Goal: Information Seeking & Learning: Learn about a topic

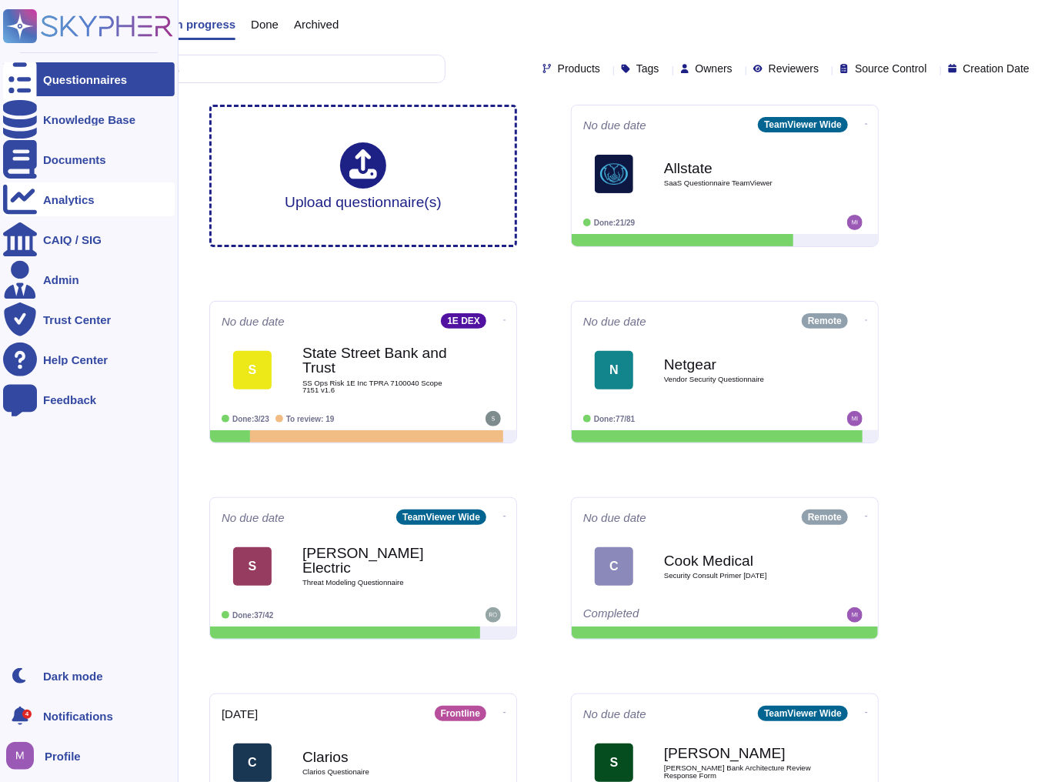
click at [53, 194] on div "Analytics" at bounding box center [69, 200] width 52 height 12
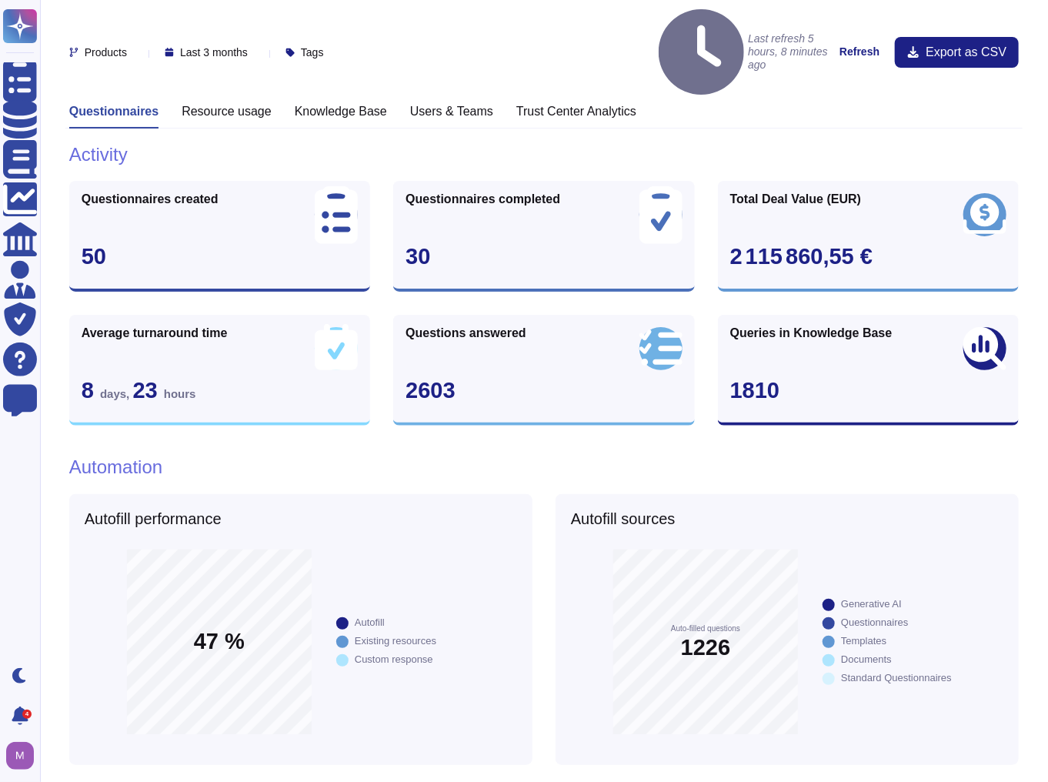
click at [302, 104] on h3 "Knowledge Base" at bounding box center [341, 111] width 92 height 15
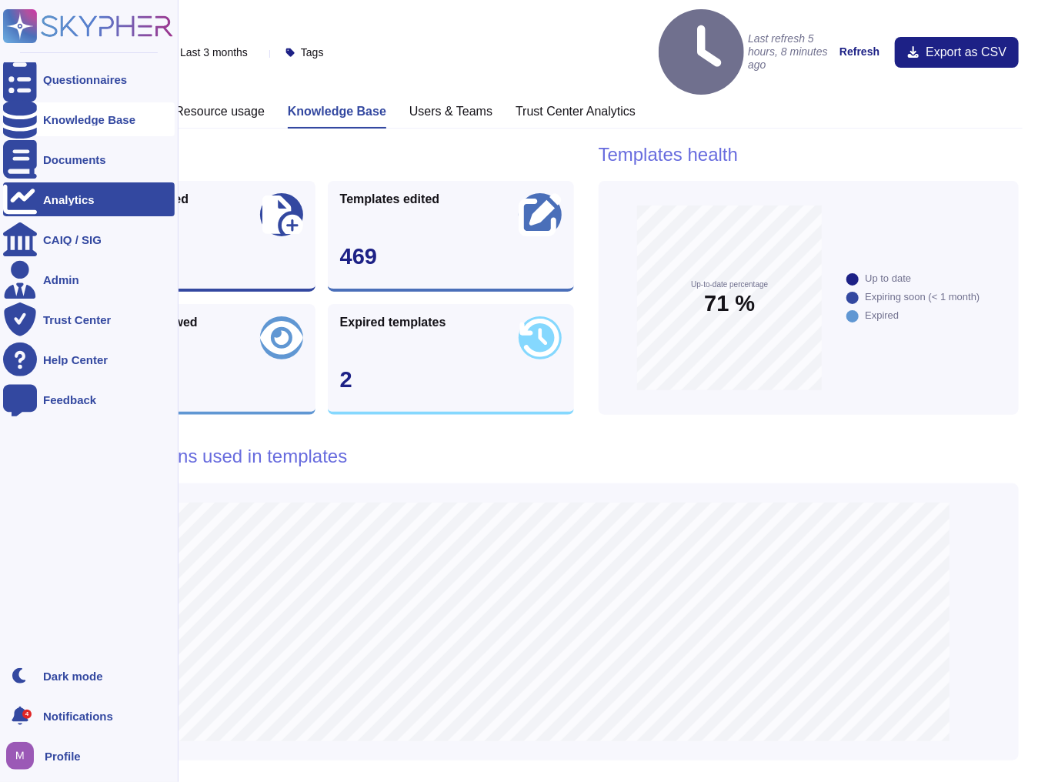
click at [89, 120] on div "Knowledge Base" at bounding box center [89, 120] width 92 height 12
